Goal: Find specific page/section: Find specific page/section

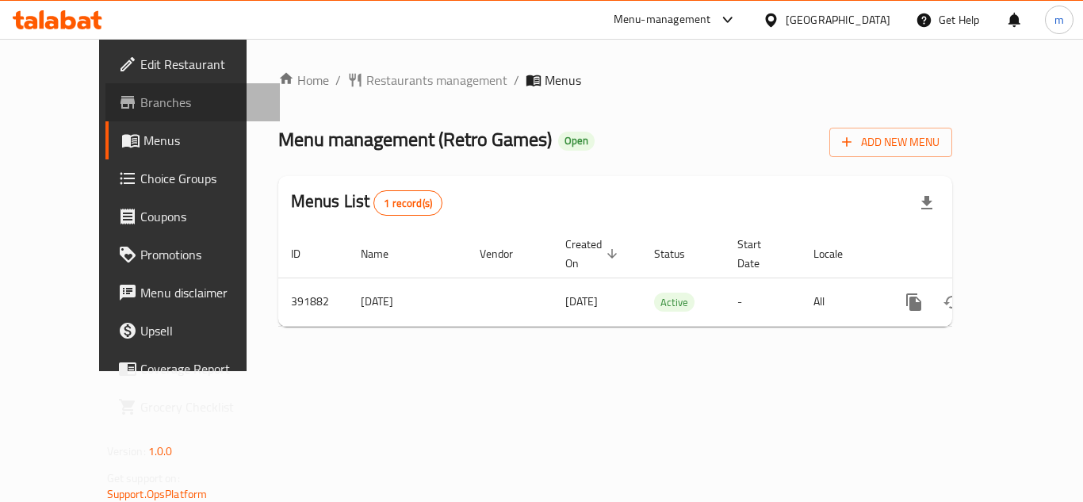
click at [140, 108] on span "Branches" at bounding box center [203, 102] width 127 height 19
